Goal: Information Seeking & Learning: Compare options

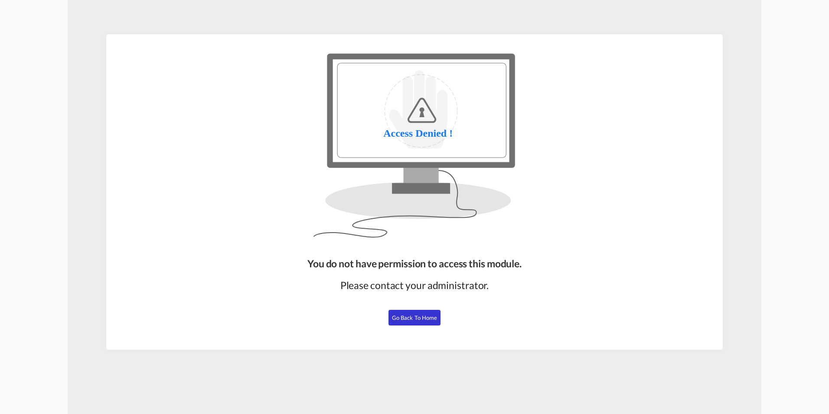
click at [428, 317] on span "Go Back to Home" at bounding box center [415, 317] width 46 height 7
